Goal: Navigation & Orientation: Find specific page/section

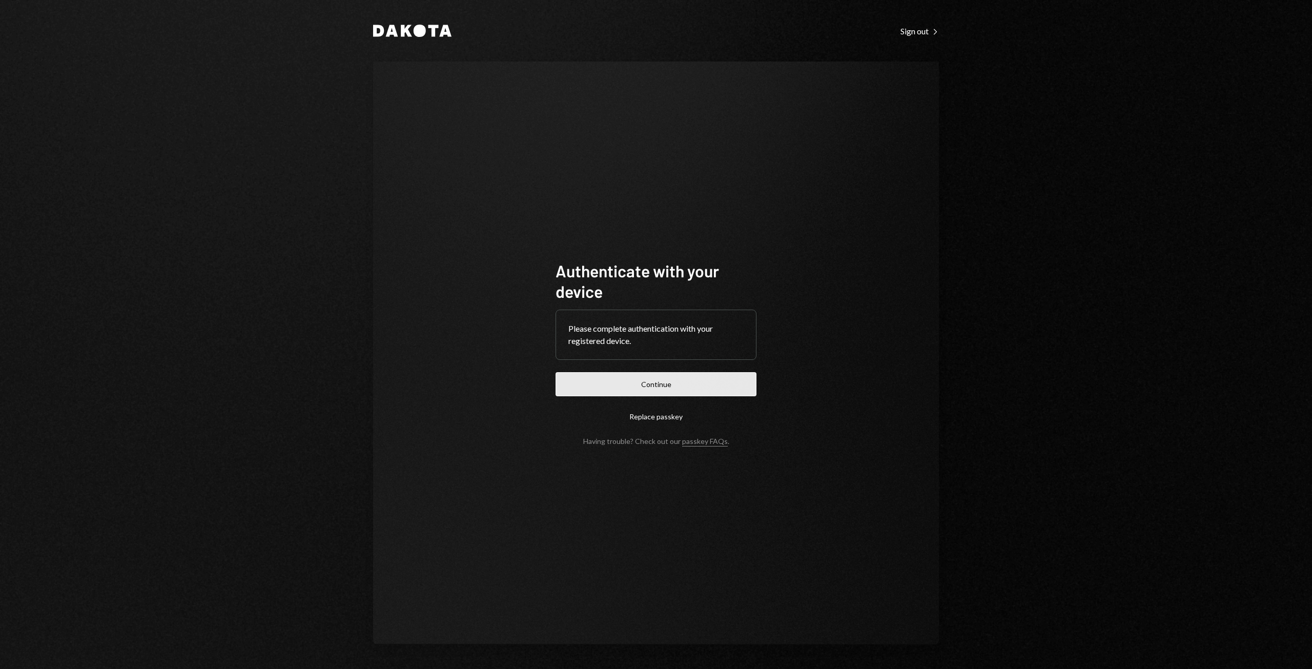
click at [641, 378] on button "Continue" at bounding box center [656, 384] width 201 height 24
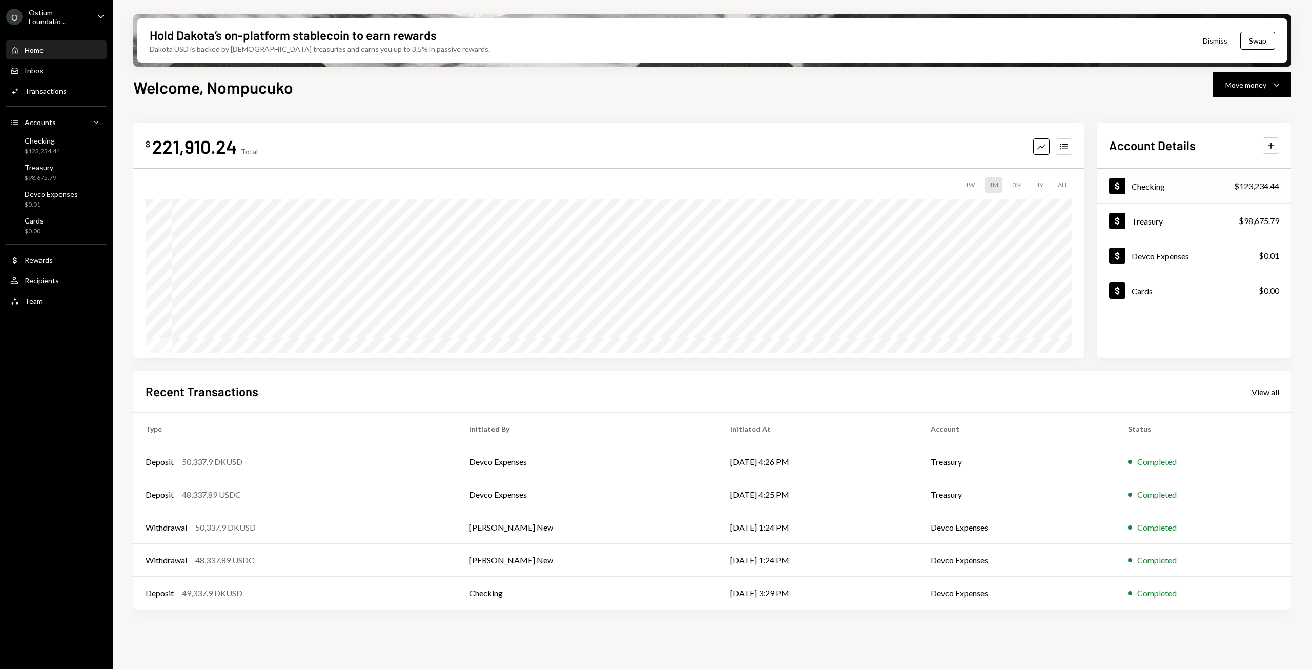
click at [1185, 183] on div "Dollar Checking $123,234.44" at bounding box center [1194, 186] width 195 height 33
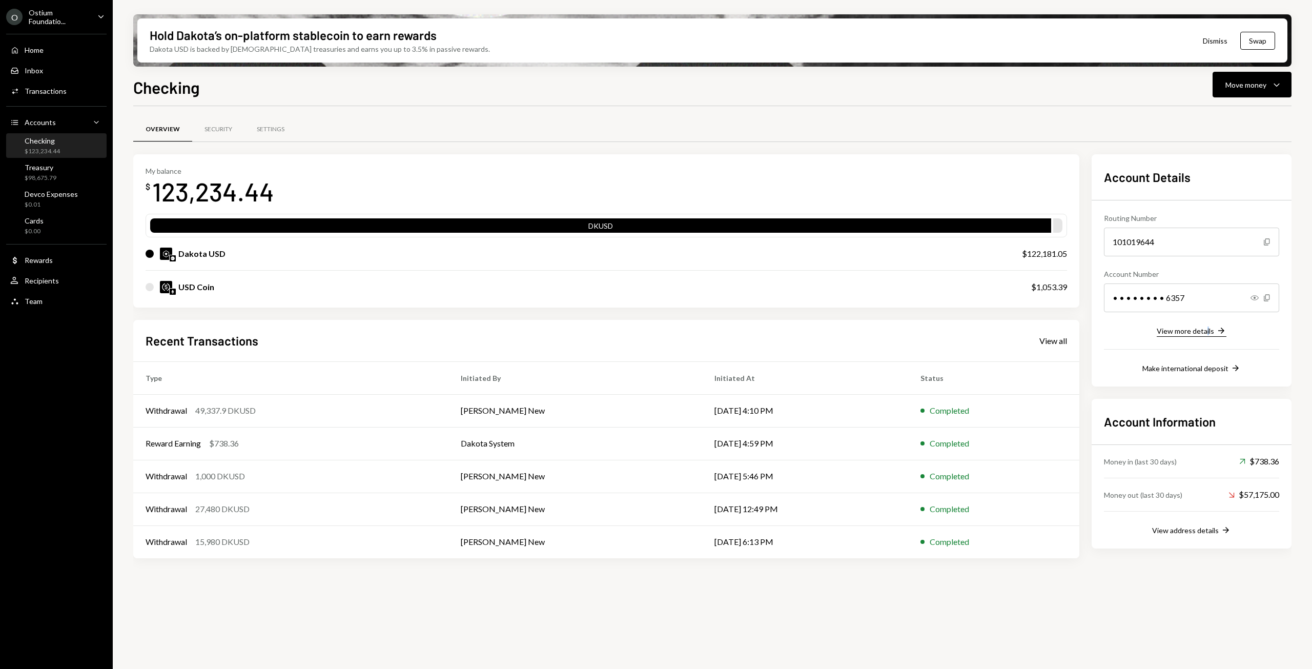
click at [1208, 336] on div "Routing Number [FINANCIAL_ID] Copy Account Number • • • • • • • • 6357 Show Cop…" at bounding box center [1191, 287] width 175 height 174
click at [1210, 330] on div "View more details" at bounding box center [1185, 331] width 57 height 9
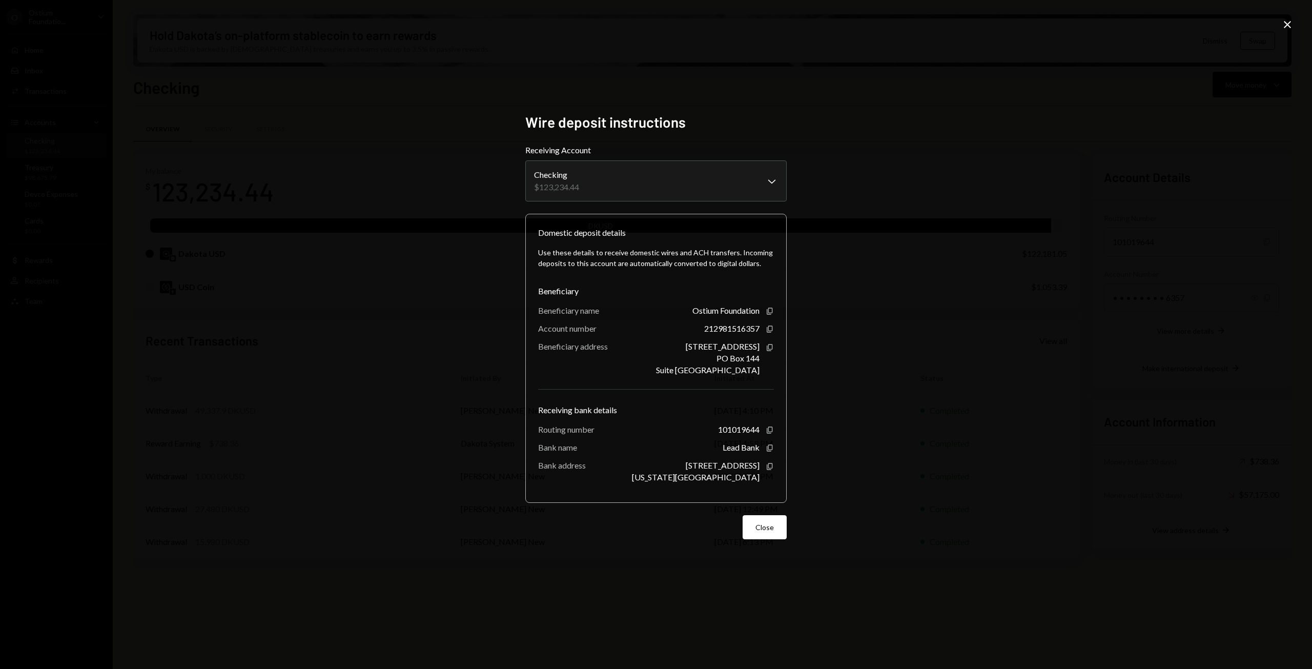
click at [1282, 21] on icon "Close" at bounding box center [1288, 24] width 12 height 12
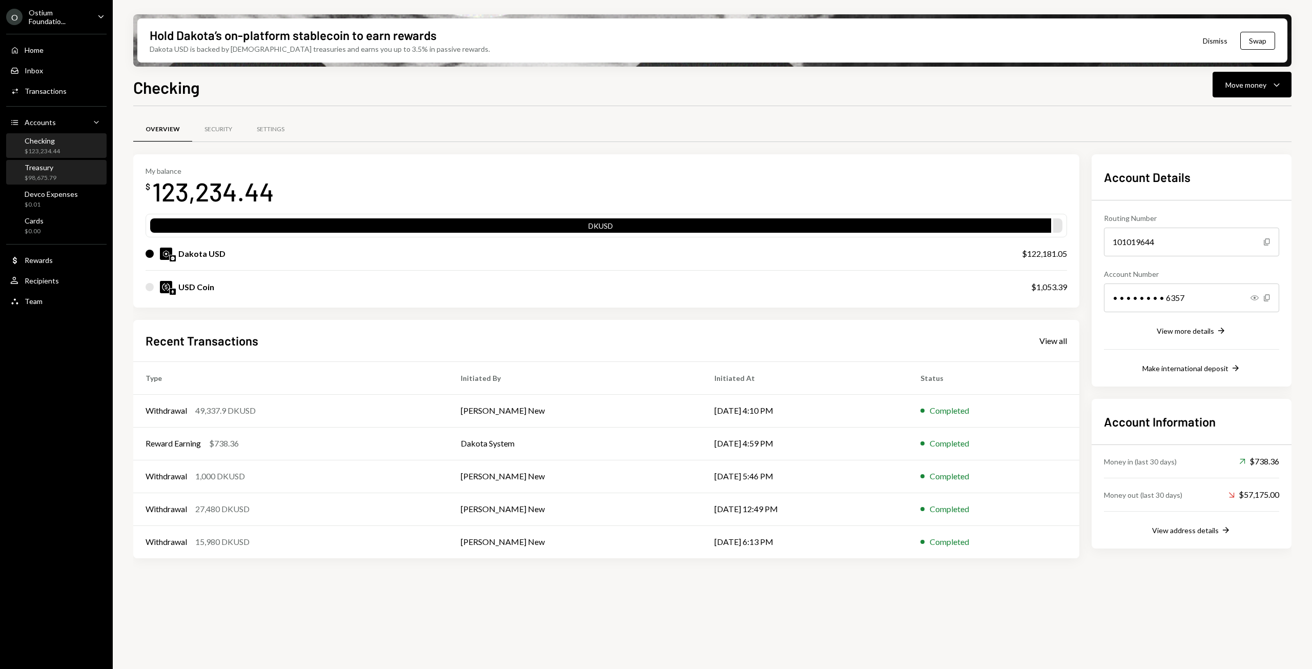
click at [39, 175] on div "$98,675.79" at bounding box center [41, 178] width 32 height 9
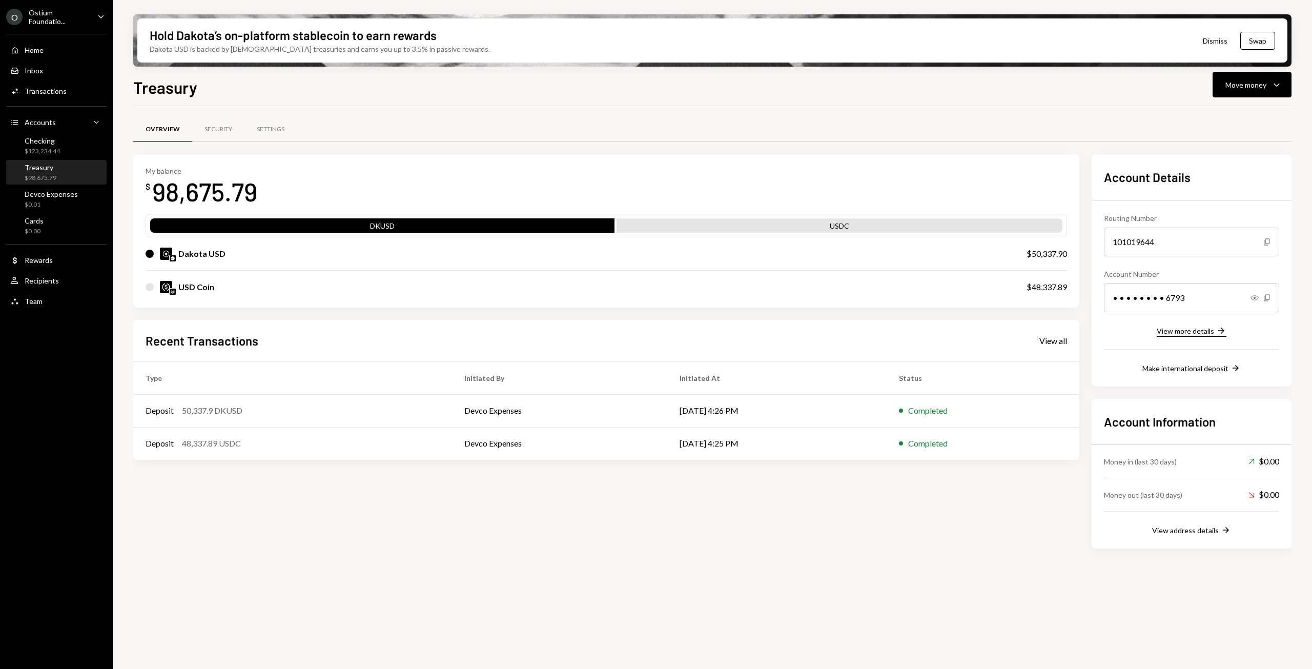
click at [1202, 333] on div "View more details" at bounding box center [1185, 331] width 57 height 9
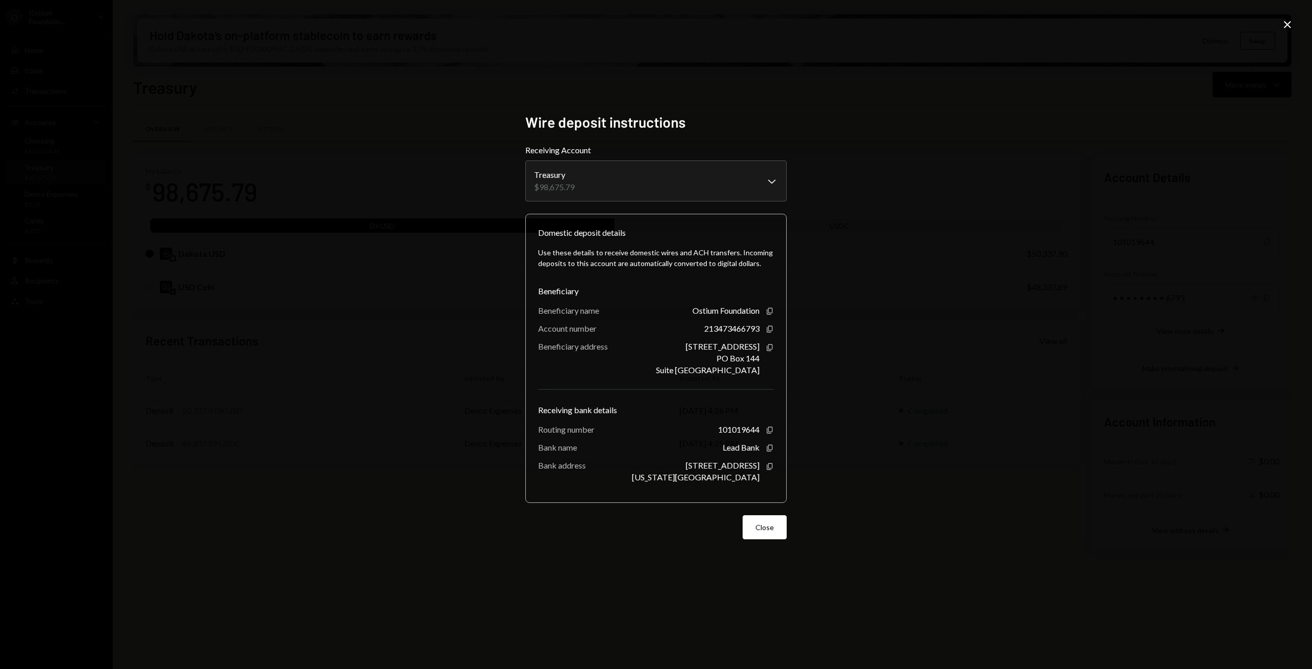
click at [1291, 24] on icon "Close" at bounding box center [1288, 24] width 12 height 12
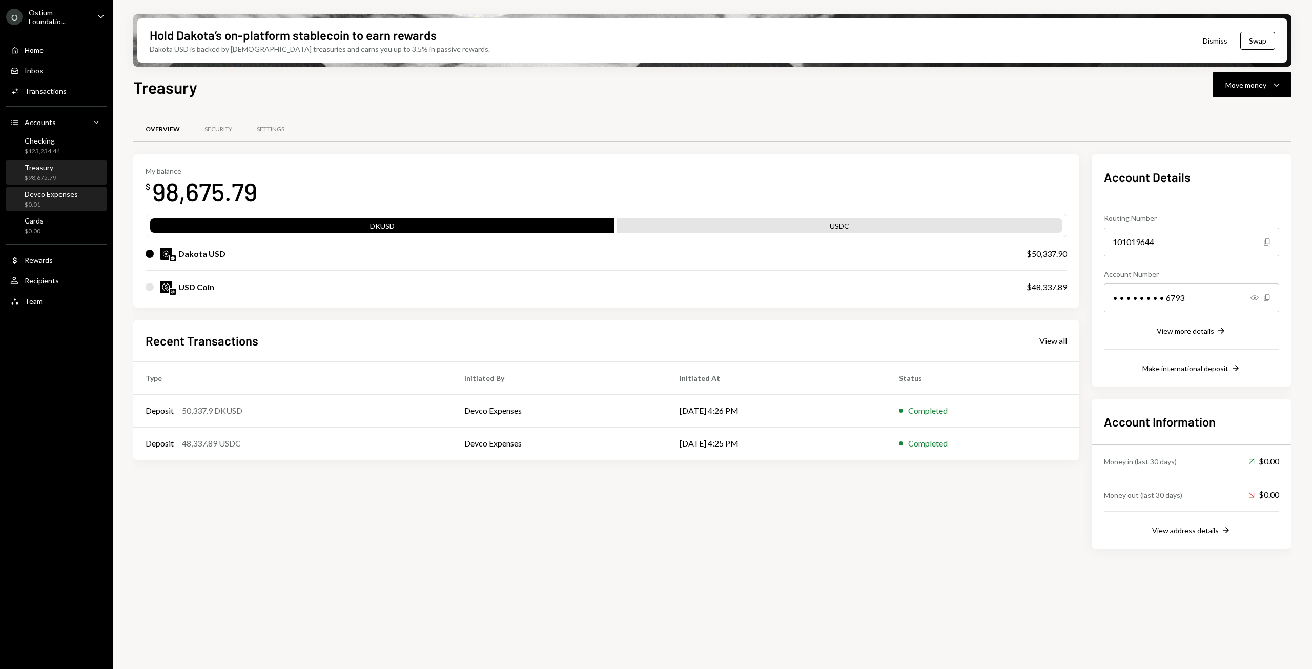
click at [62, 197] on div "Devco Expenses" at bounding box center [51, 194] width 53 height 9
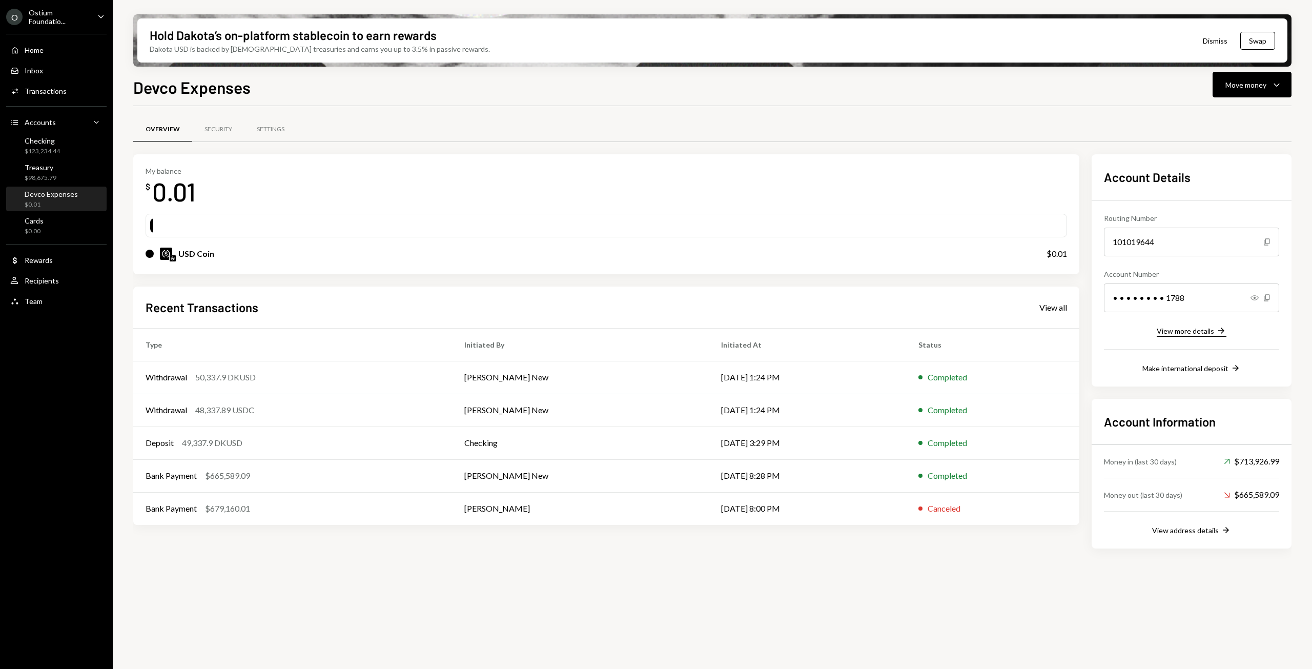
click at [1197, 334] on div "View more details" at bounding box center [1185, 331] width 57 height 9
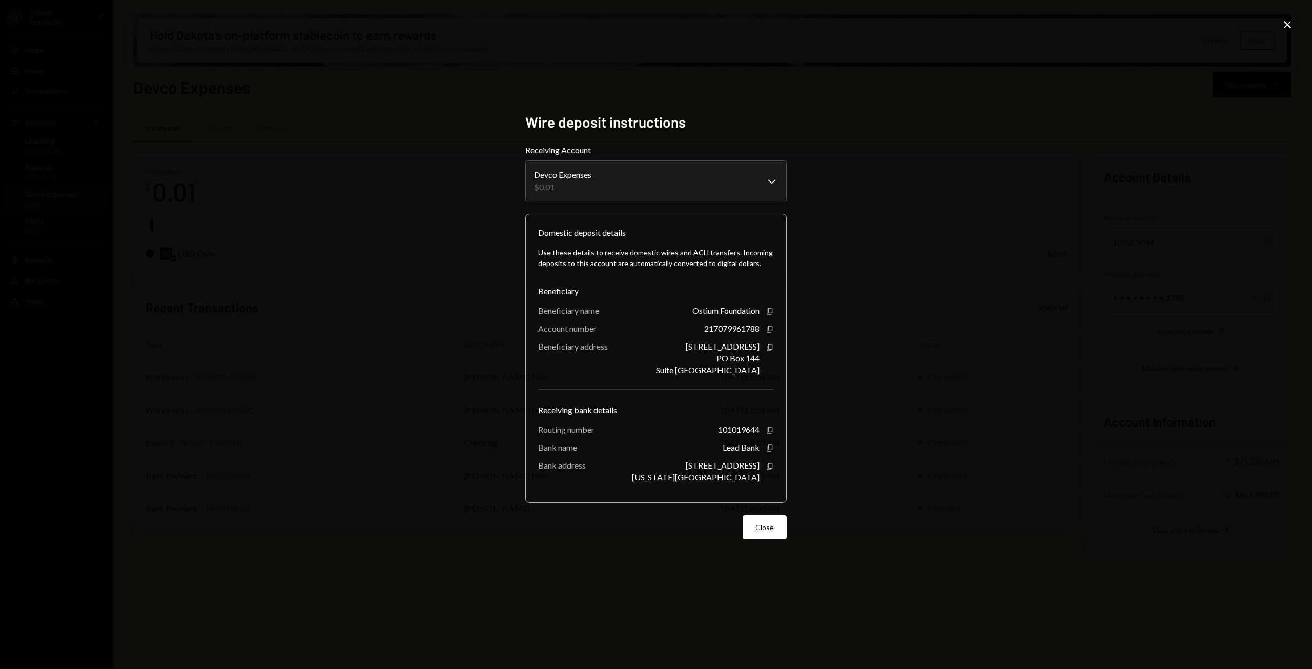
click at [1296, 21] on div "**********" at bounding box center [656, 334] width 1312 height 669
click at [1288, 23] on icon "Close" at bounding box center [1288, 24] width 12 height 12
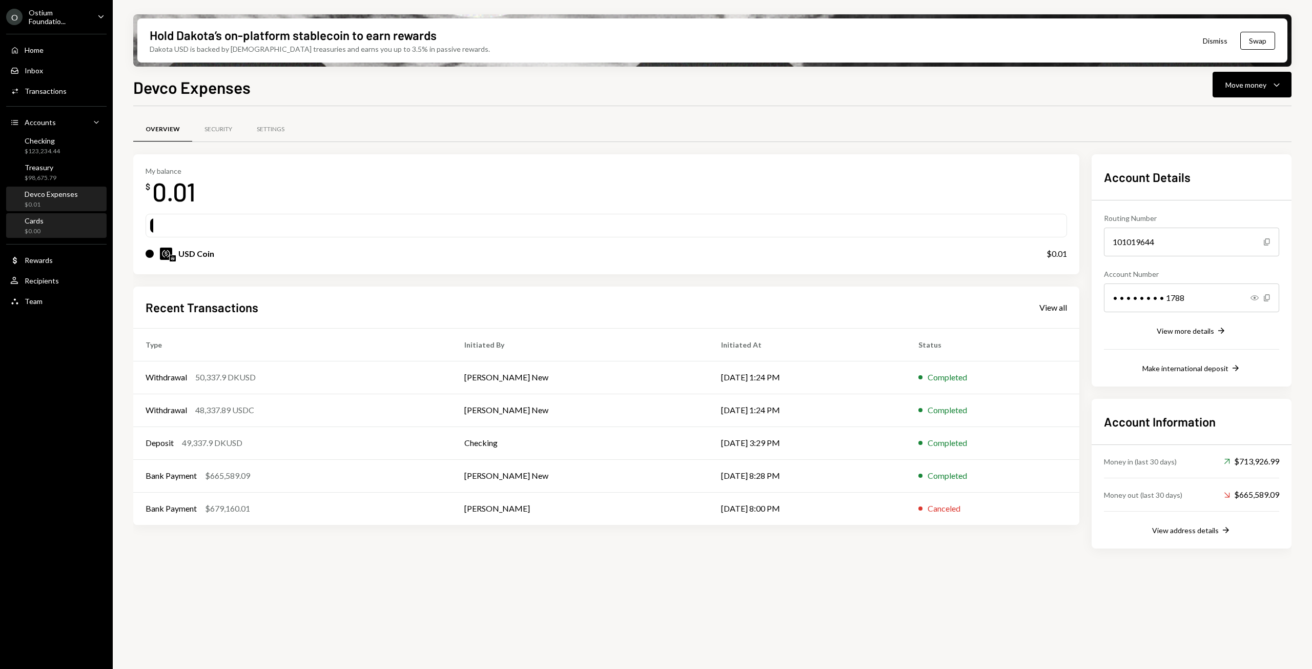
click at [38, 225] on div "Cards $0.00" at bounding box center [34, 225] width 19 height 19
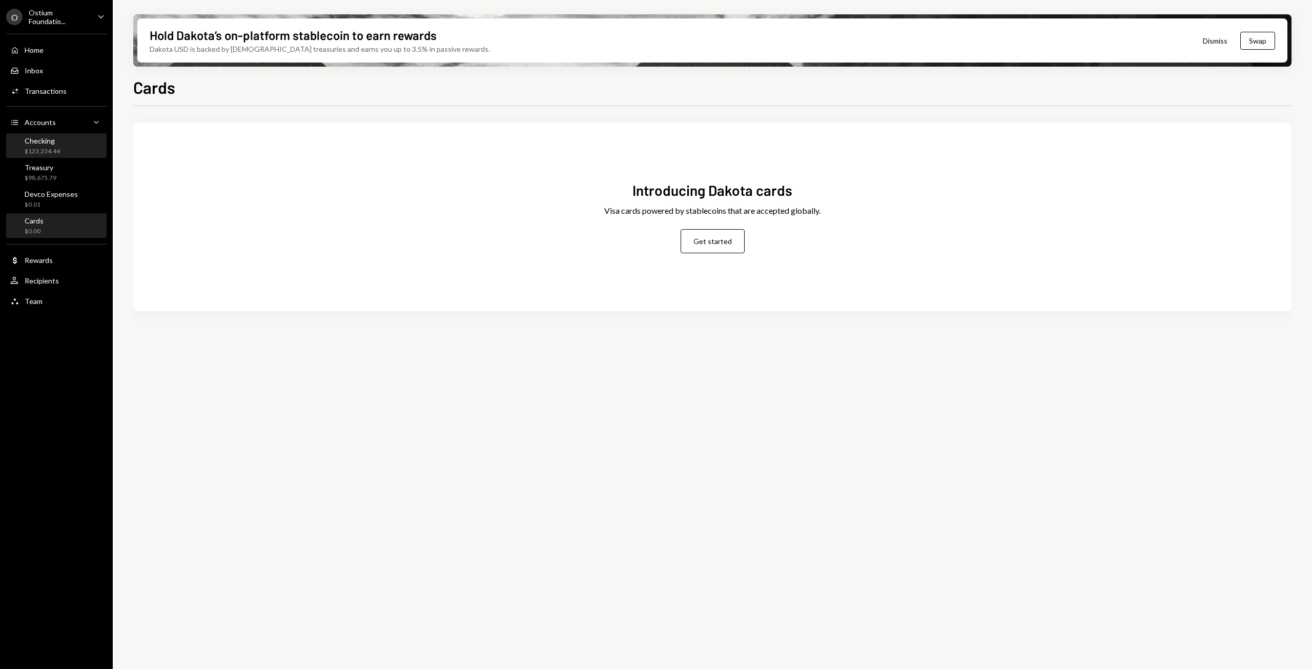
click at [40, 144] on div "Checking" at bounding box center [42, 140] width 35 height 9
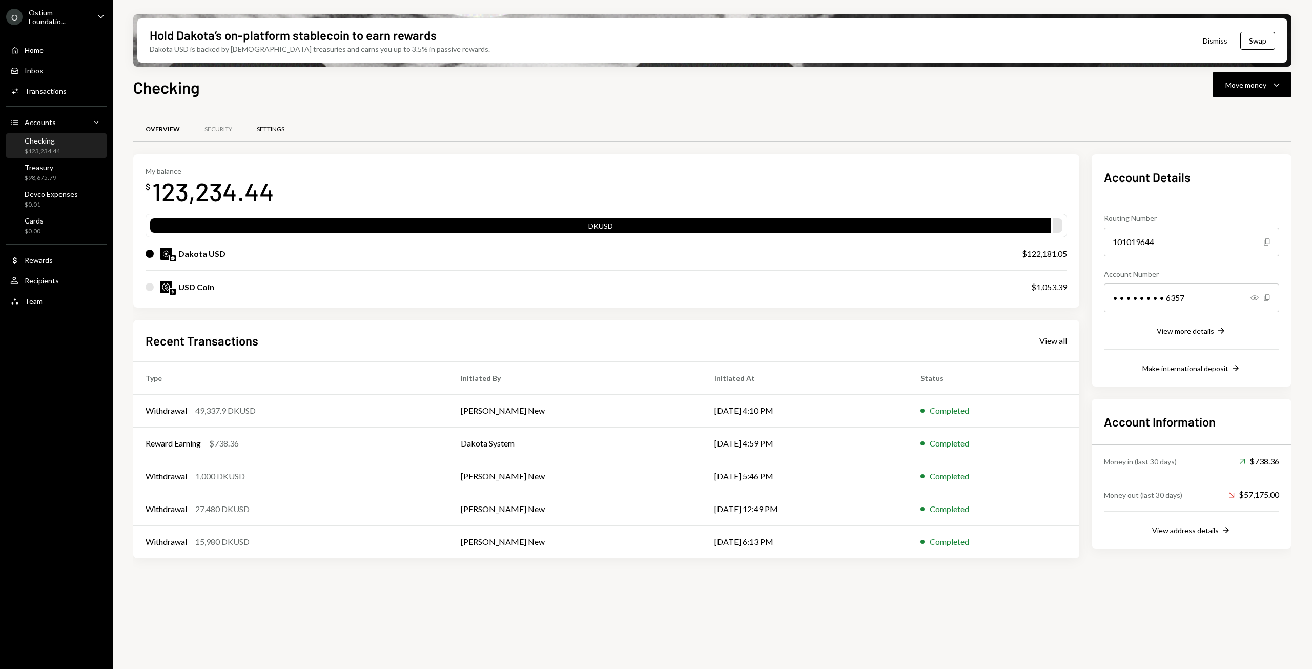
click at [280, 123] on div "Settings" at bounding box center [271, 129] width 52 height 25
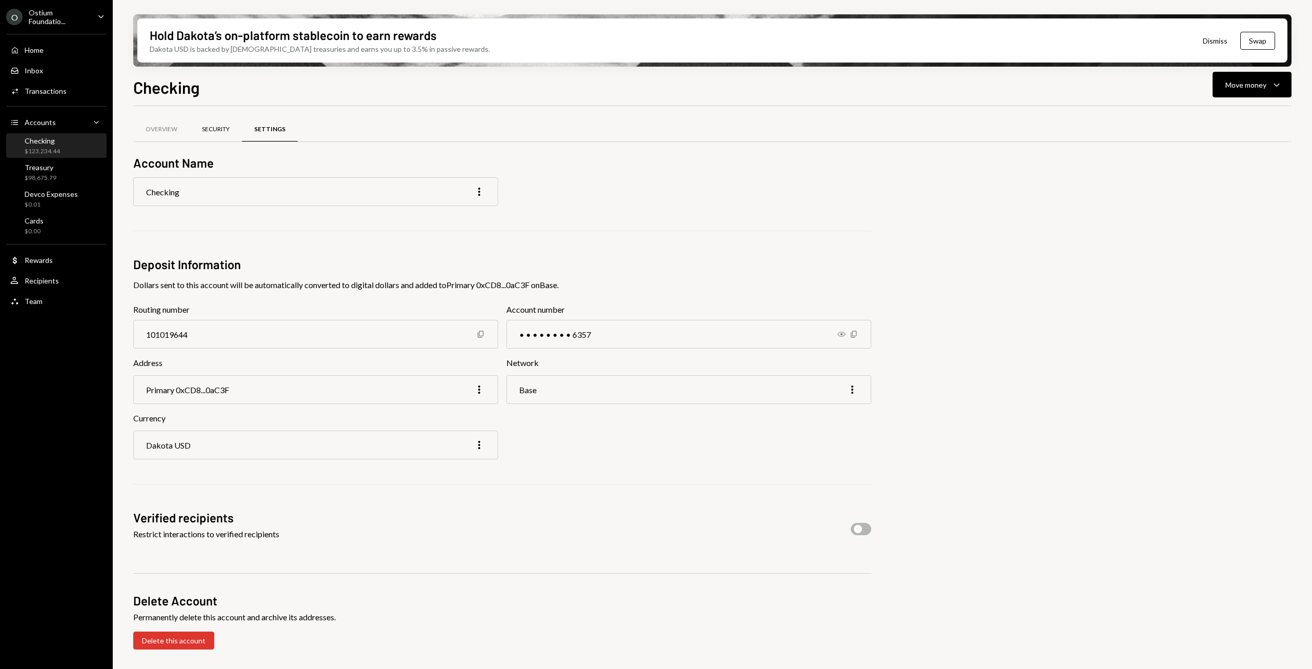
click at [224, 133] on div "Security" at bounding box center [216, 129] width 28 height 9
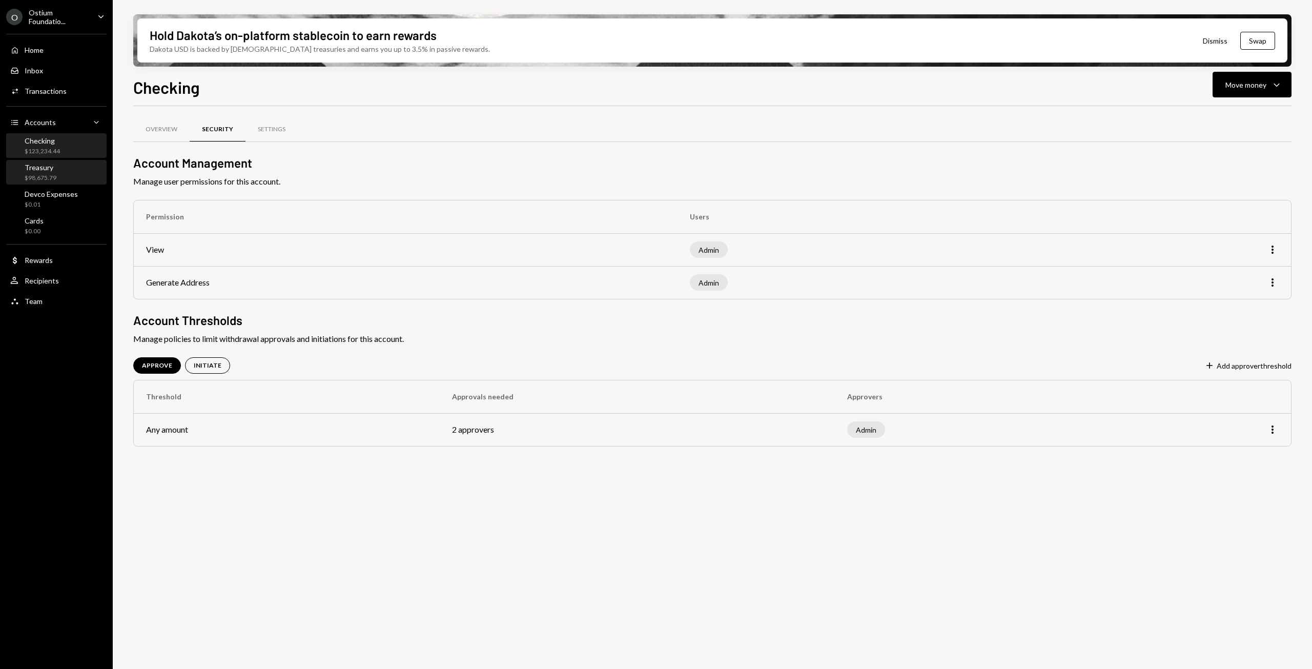
click at [44, 174] on div "$98,675.79" at bounding box center [41, 178] width 32 height 9
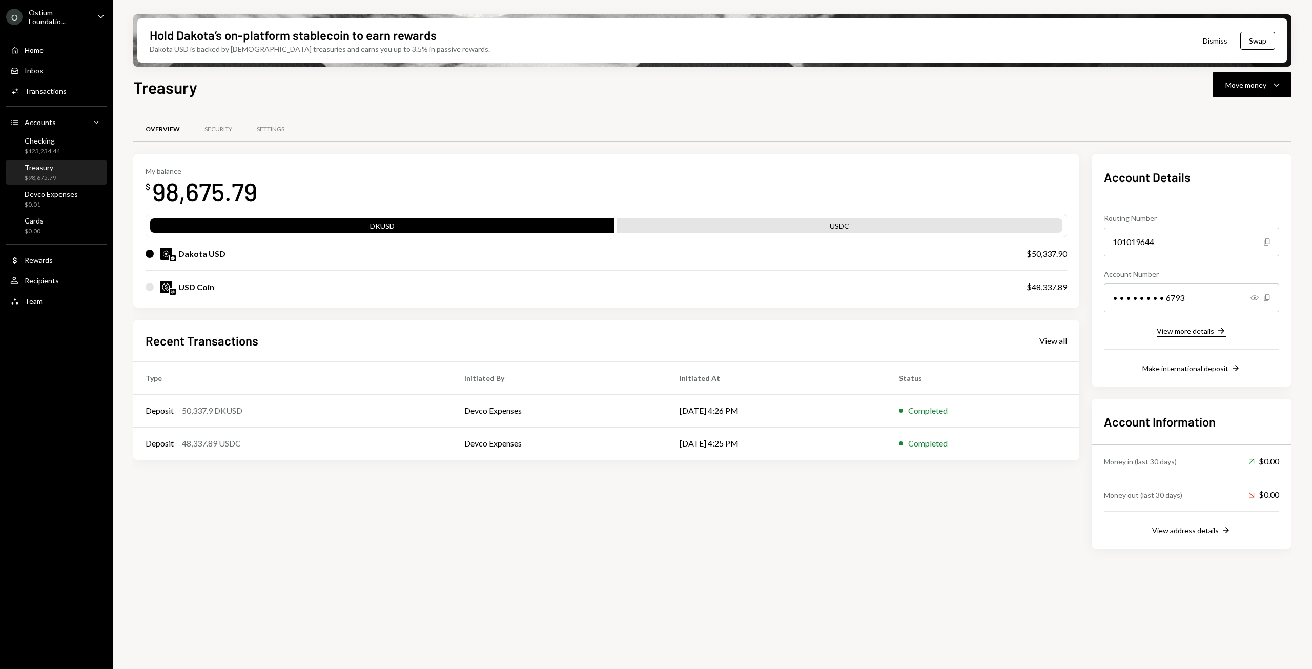
click at [1226, 331] on icon "Right Arrow" at bounding box center [1222, 331] width 10 height 10
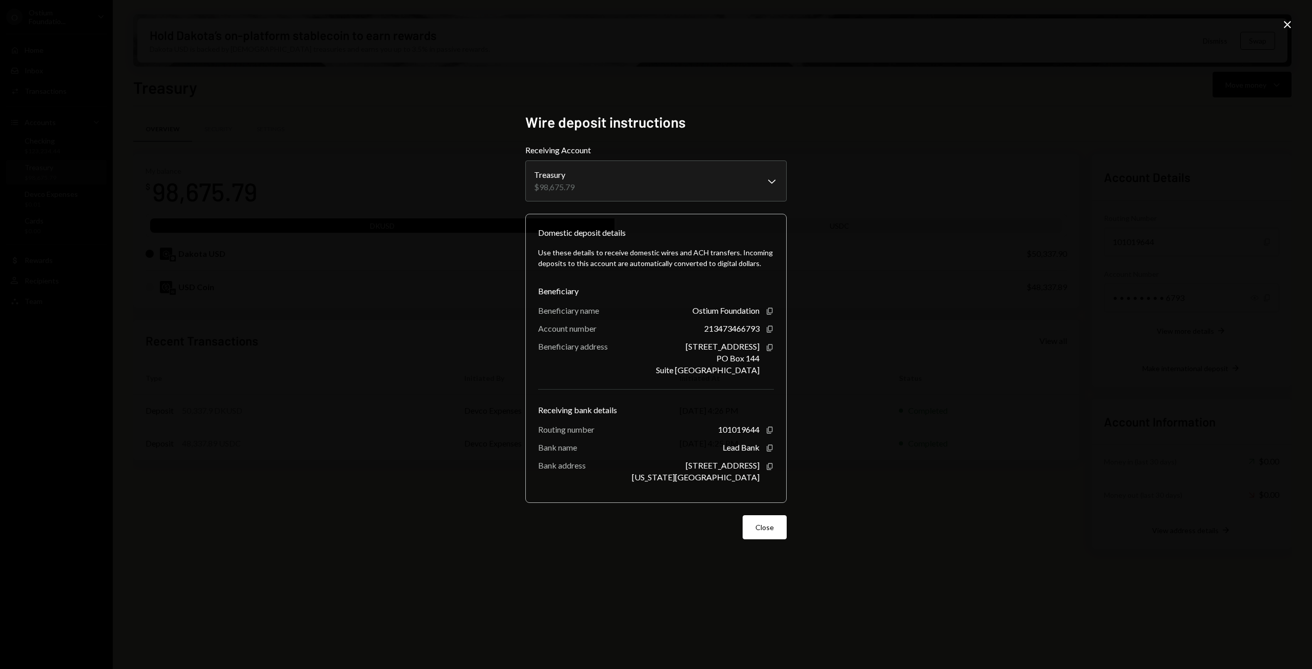
click at [1284, 21] on icon "Close" at bounding box center [1288, 24] width 12 height 12
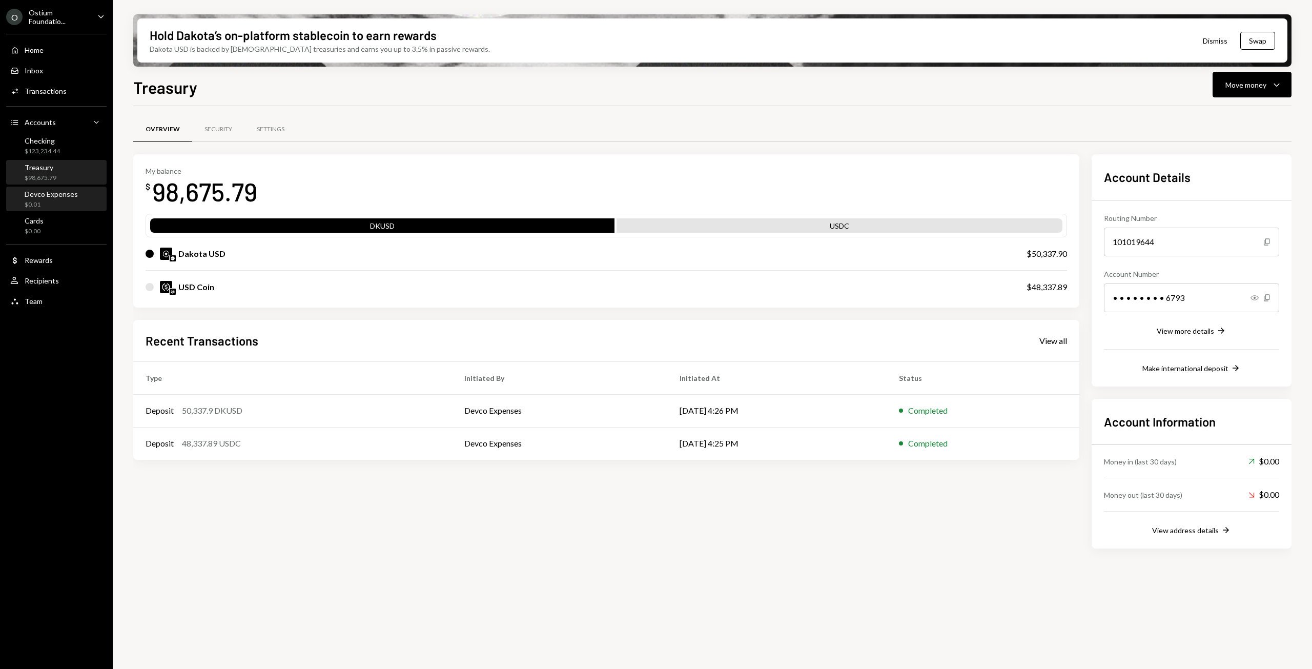
click at [54, 193] on div "Devco Expenses" at bounding box center [51, 194] width 53 height 9
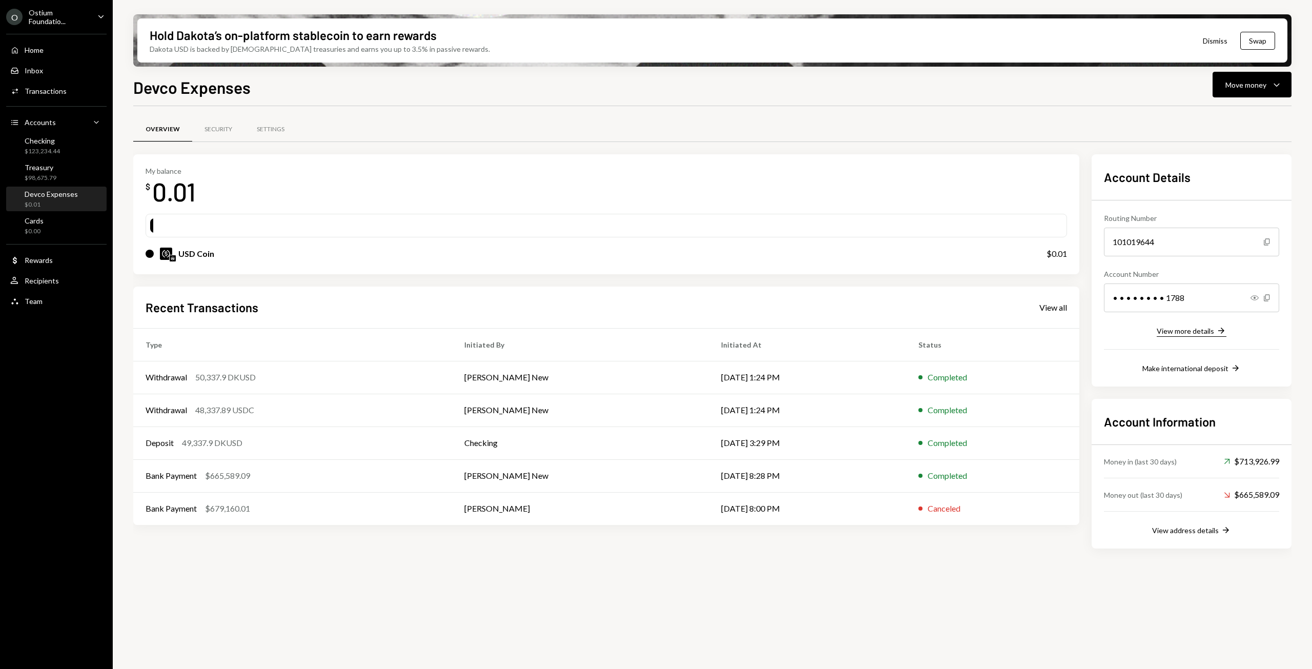
click at [1187, 331] on div "View more details" at bounding box center [1185, 331] width 57 height 9
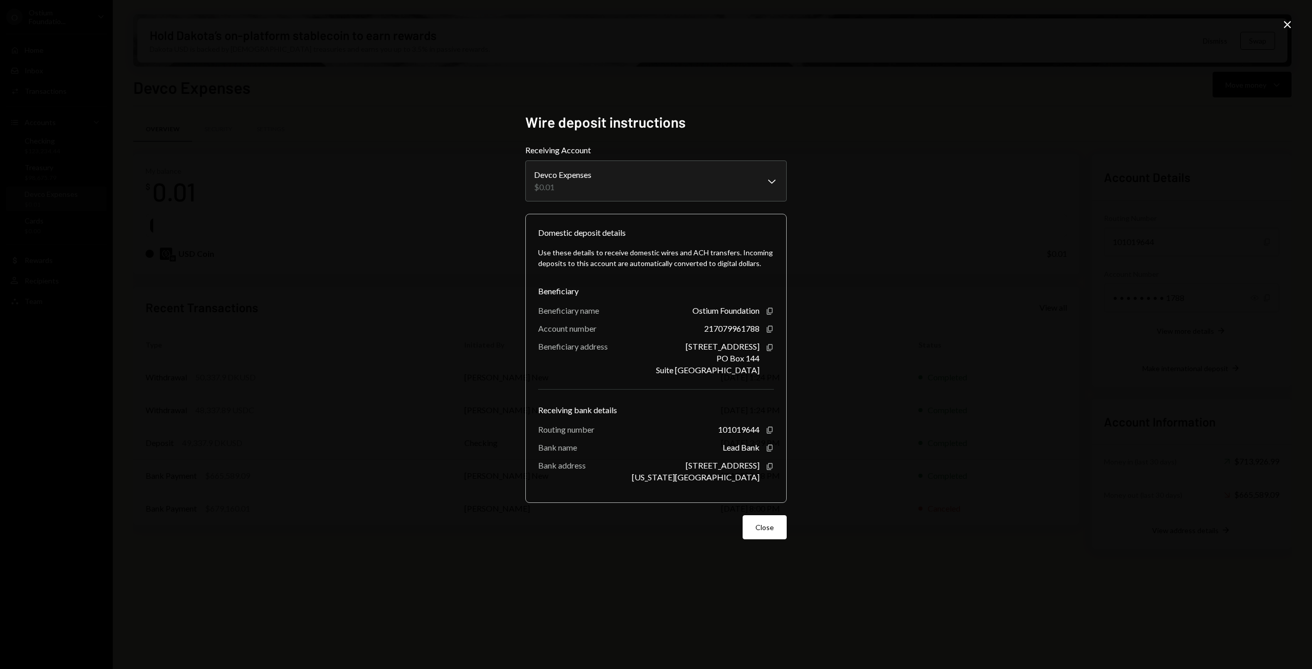
click at [1282, 24] on icon "Close" at bounding box center [1288, 24] width 12 height 12
